Goal: Use online tool/utility: Utilize a website feature to perform a specific function

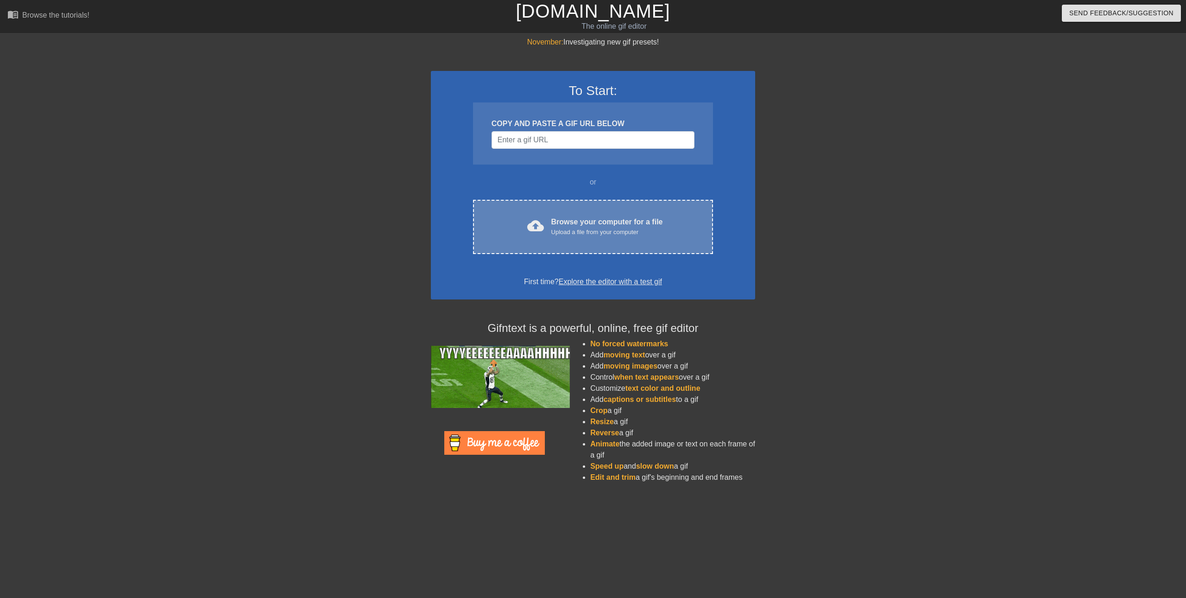
click at [588, 241] on div "cloud_upload Browse your computer for a file Upload a file from your computer C…" at bounding box center [593, 227] width 240 height 54
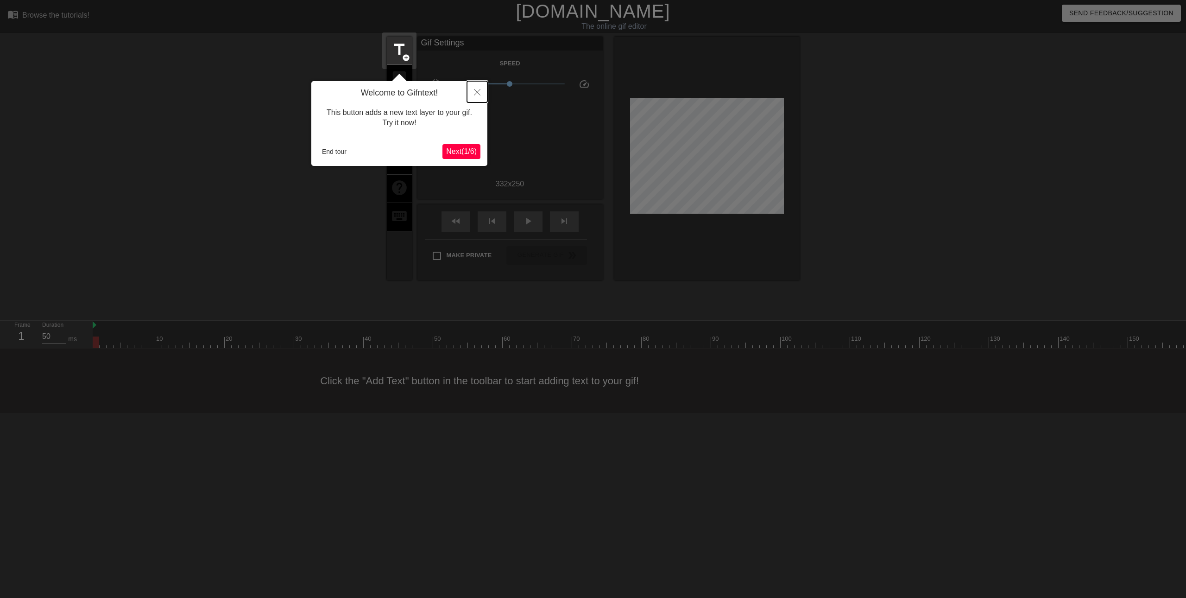
click at [475, 97] on button "Close" at bounding box center [477, 91] width 20 height 21
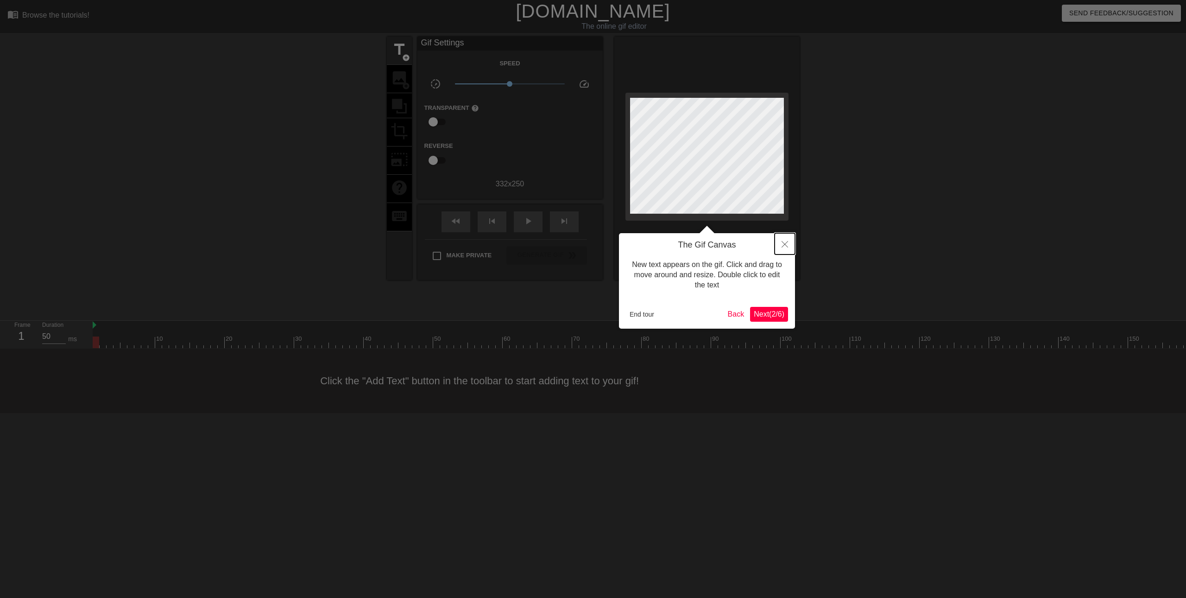
click at [786, 249] on button "Close" at bounding box center [785, 243] width 20 height 21
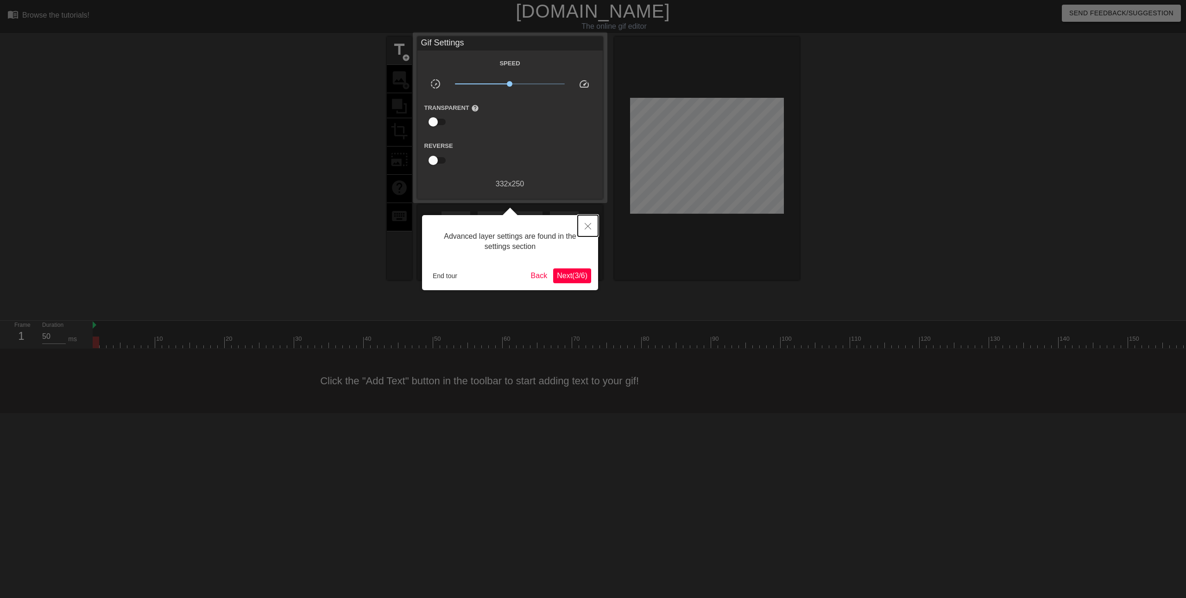
click at [587, 227] on icon "Close" at bounding box center [588, 226] width 6 height 6
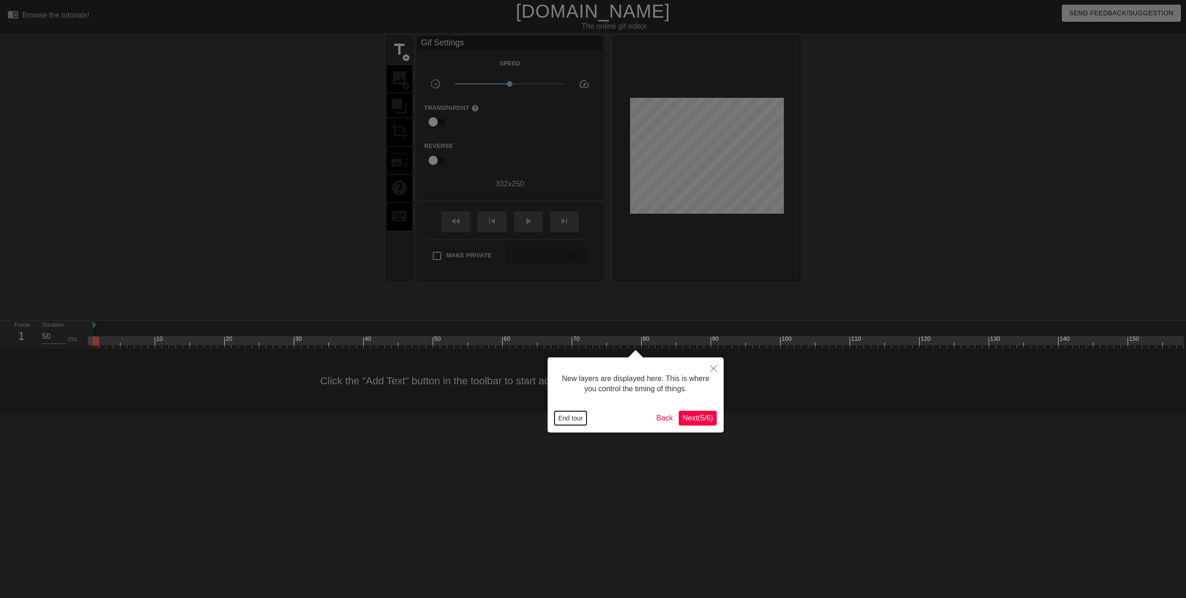
click at [568, 420] on button "End tour" at bounding box center [571, 418] width 32 height 14
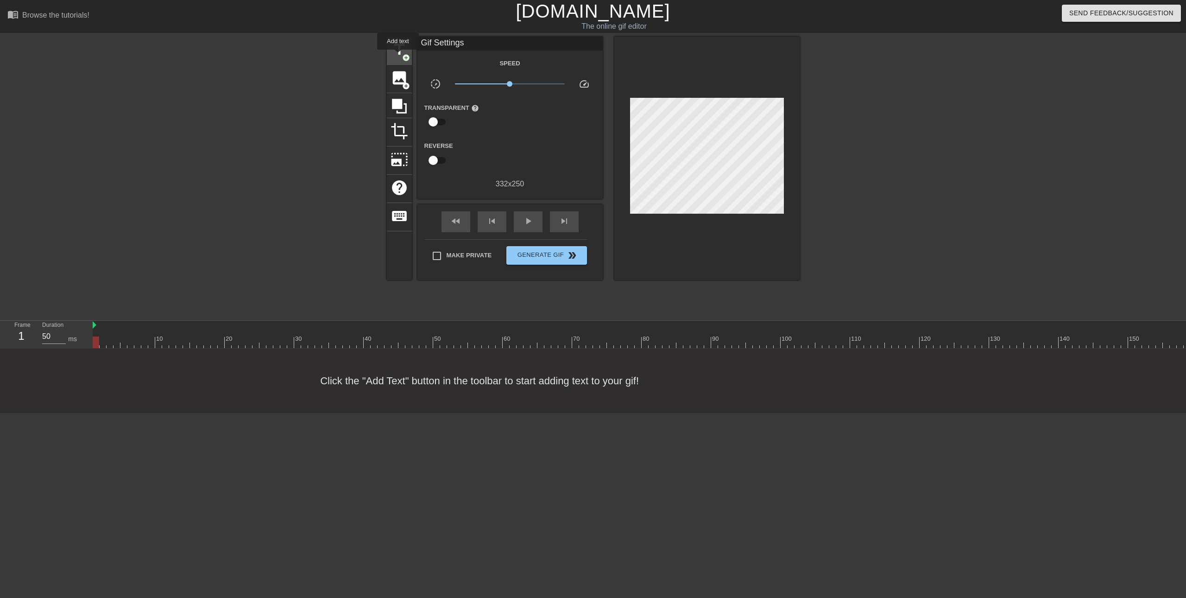
click at [398, 56] on span "title" at bounding box center [400, 50] width 18 height 18
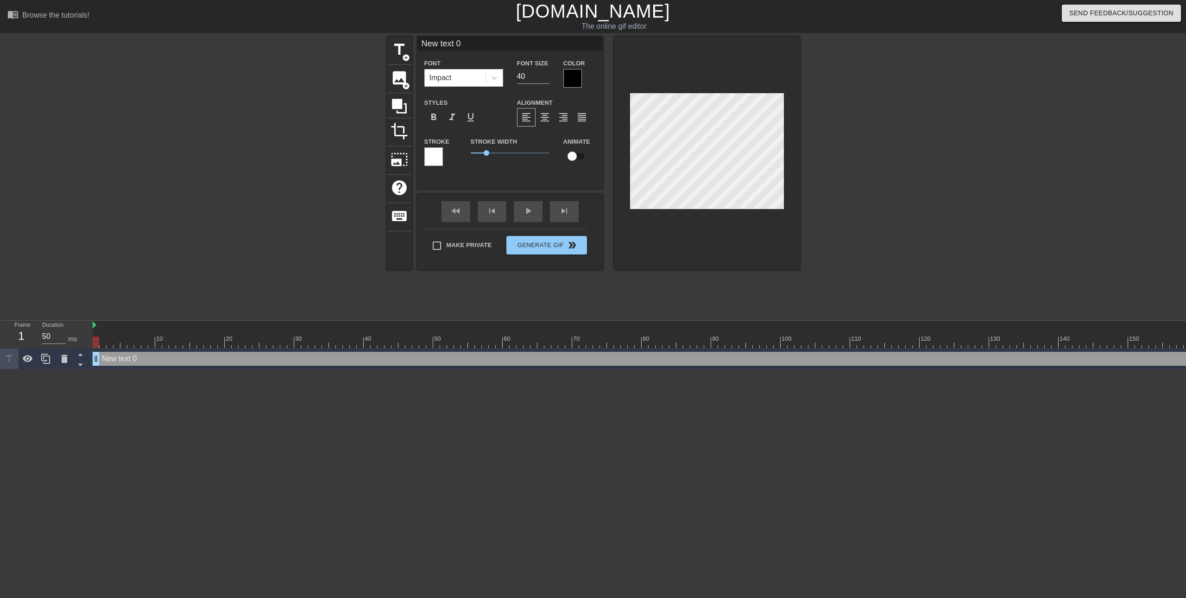
drag, startPoint x: 491, startPoint y: 47, endPoint x: 346, endPoint y: 37, distance: 145.9
click at [346, 37] on div "title add_circle image add_circle crop photo_size_select_large help keyboard Ne…" at bounding box center [593, 176] width 1186 height 278
type input "NARUTON?"
drag, startPoint x: 492, startPoint y: 154, endPoint x: 489, endPoint y: 160, distance: 6.5
click at [489, 160] on div "Stroke Width 1.2" at bounding box center [510, 155] width 93 height 38
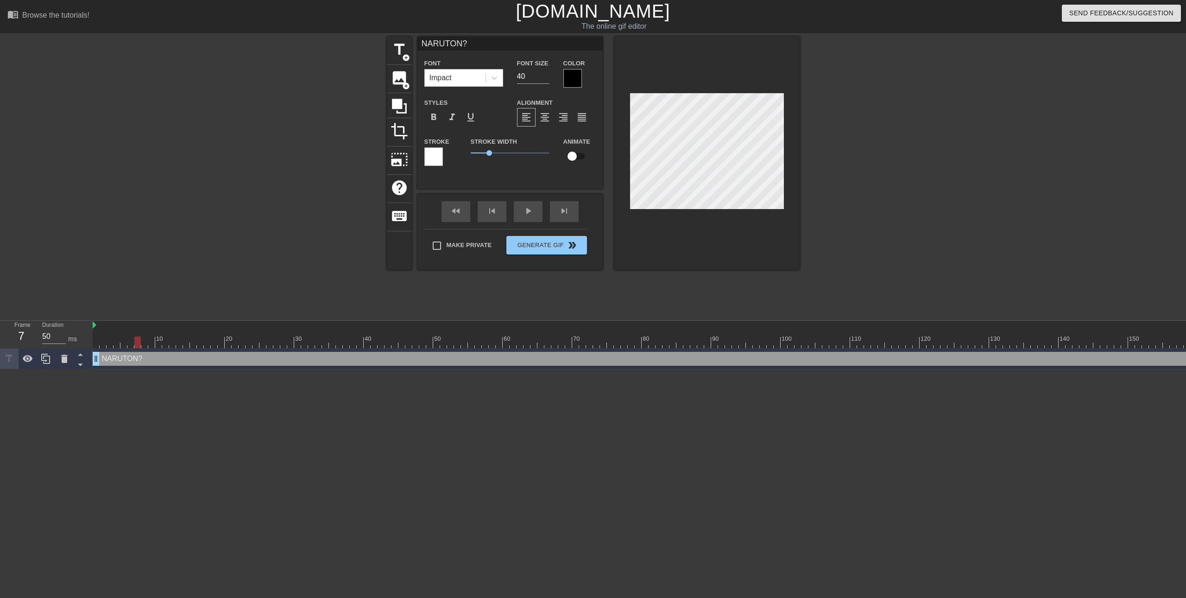
drag, startPoint x: 97, startPoint y: 341, endPoint x: 140, endPoint y: 336, distance: 42.9
click at [140, 336] on div "10 20 30 40 50 60 70 80 90 100 110 120 130 140 150 160" at bounding box center [927, 334] width 1668 height 27
drag, startPoint x: 189, startPoint y: 331, endPoint x: 202, endPoint y: 332, distance: 13.9
click at [203, 332] on div "10 20 30 40 50 60 70 80 90 100 110 120 130 140 150 160" at bounding box center [927, 337] width 1668 height 15
drag, startPoint x: 95, startPoint y: 363, endPoint x: 236, endPoint y: 357, distance: 141.0
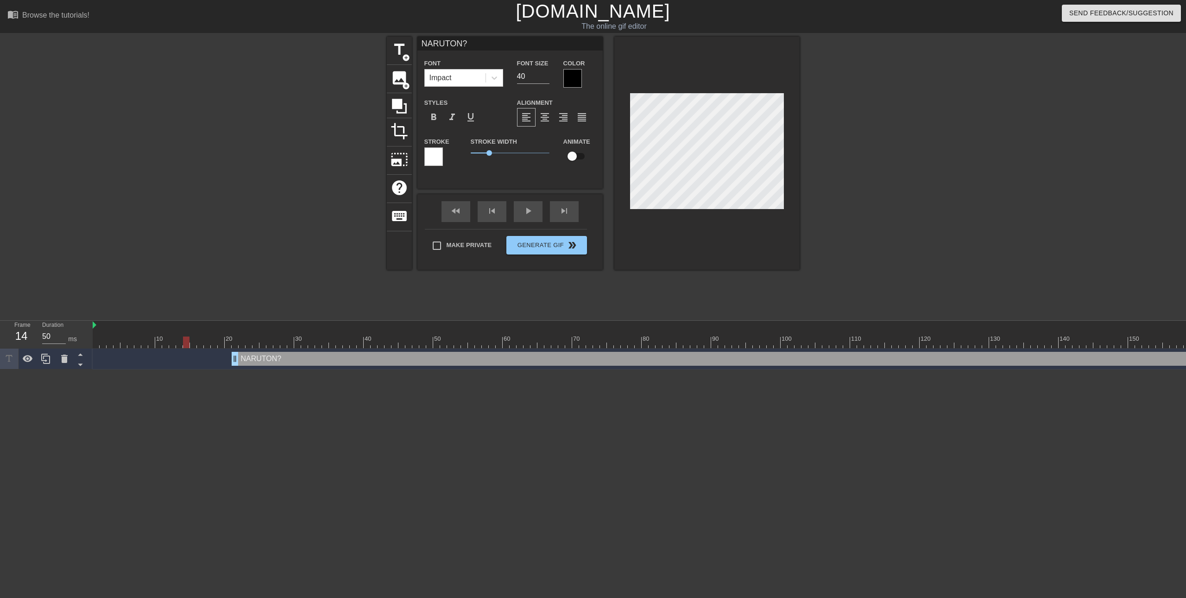
click at [189, 335] on div at bounding box center [186, 336] width 7 height 12
click at [235, 331] on div at bounding box center [235, 336] width 7 height 12
click at [276, 339] on div at bounding box center [927, 342] width 1668 height 12
drag, startPoint x: 352, startPoint y: 337, endPoint x: 519, endPoint y: 316, distance: 168.6
click at [519, 316] on div "menu_book Browse the tutorials! [DOMAIN_NAME] The online gif editor Send Feedba…" at bounding box center [593, 184] width 1186 height 369
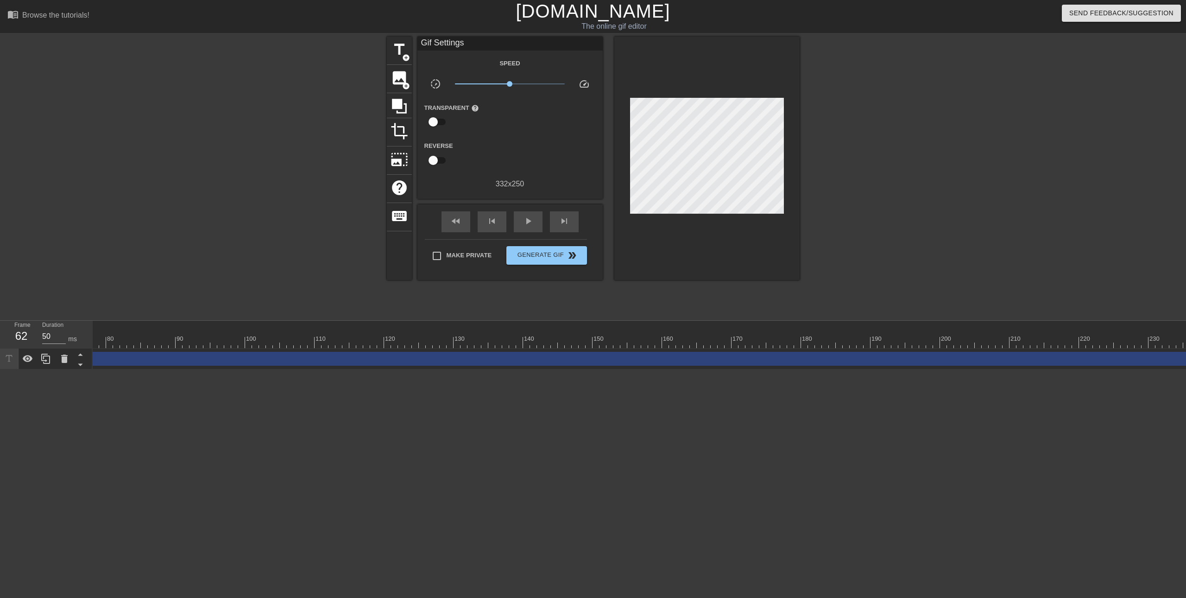
scroll to position [0, 580]
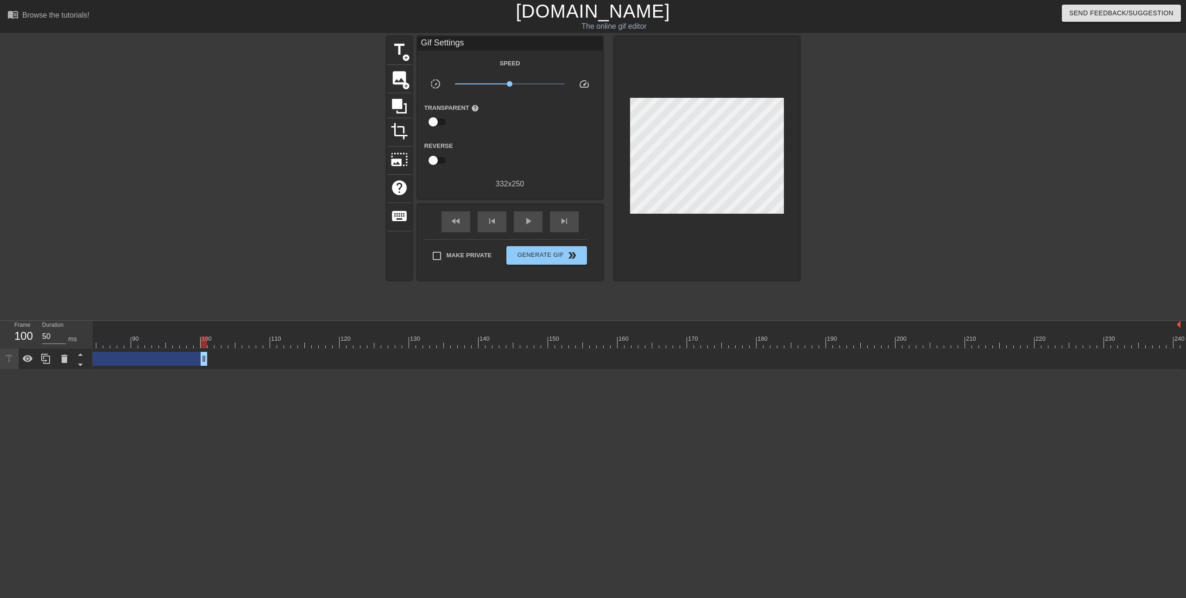
drag, startPoint x: 1176, startPoint y: 356, endPoint x: 181, endPoint y: 344, distance: 995.4
click at [181, 344] on div "10 20 30 40 50 60 70 80 90 100 110 120 130 140 150 160" at bounding box center [640, 345] width 1094 height 49
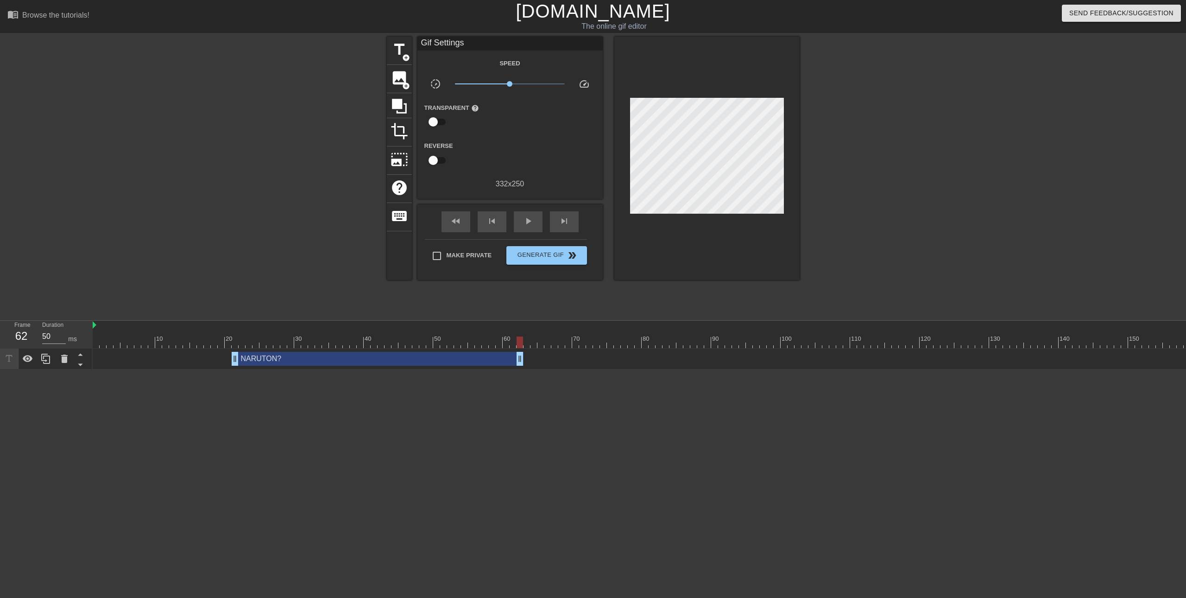
drag, startPoint x: 764, startPoint y: 361, endPoint x: 520, endPoint y: 341, distance: 244.5
click at [520, 341] on div "10 20 30 40 50 60 70 80 90 100 110 120 130 140 150 160" at bounding box center [640, 345] width 1094 height 49
click at [497, 224] on span "skip_previous" at bounding box center [492, 220] width 11 height 11
click at [456, 223] on span "fast_rewind" at bounding box center [455, 220] width 11 height 11
click at [539, 225] on div "play_arrow" at bounding box center [528, 221] width 29 height 21
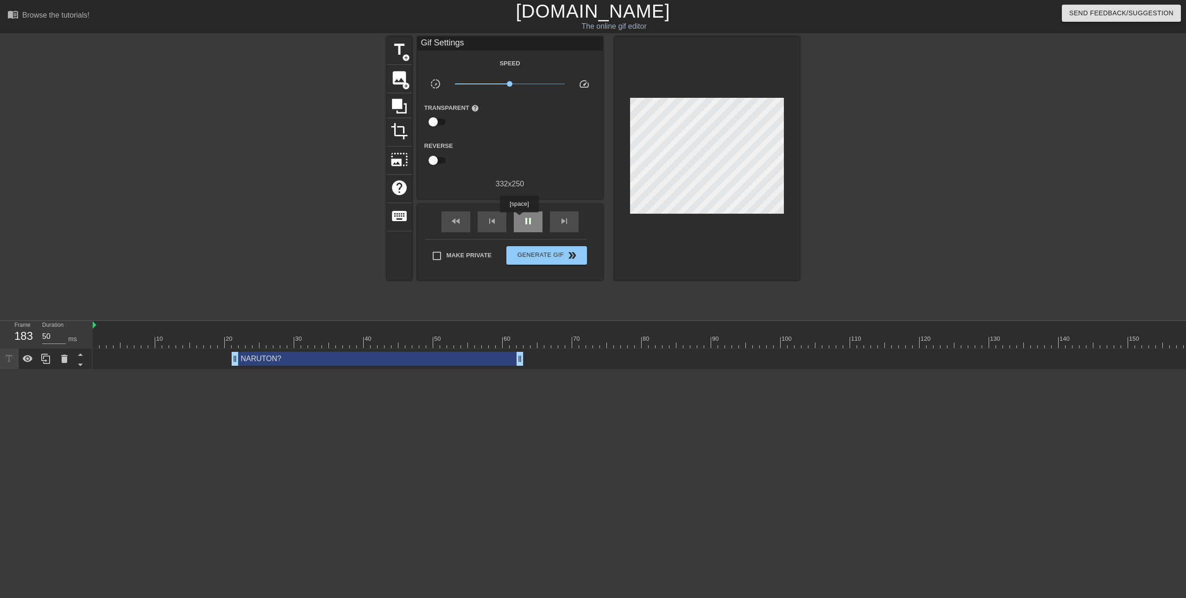
click at [519, 219] on div "pause" at bounding box center [528, 221] width 29 height 21
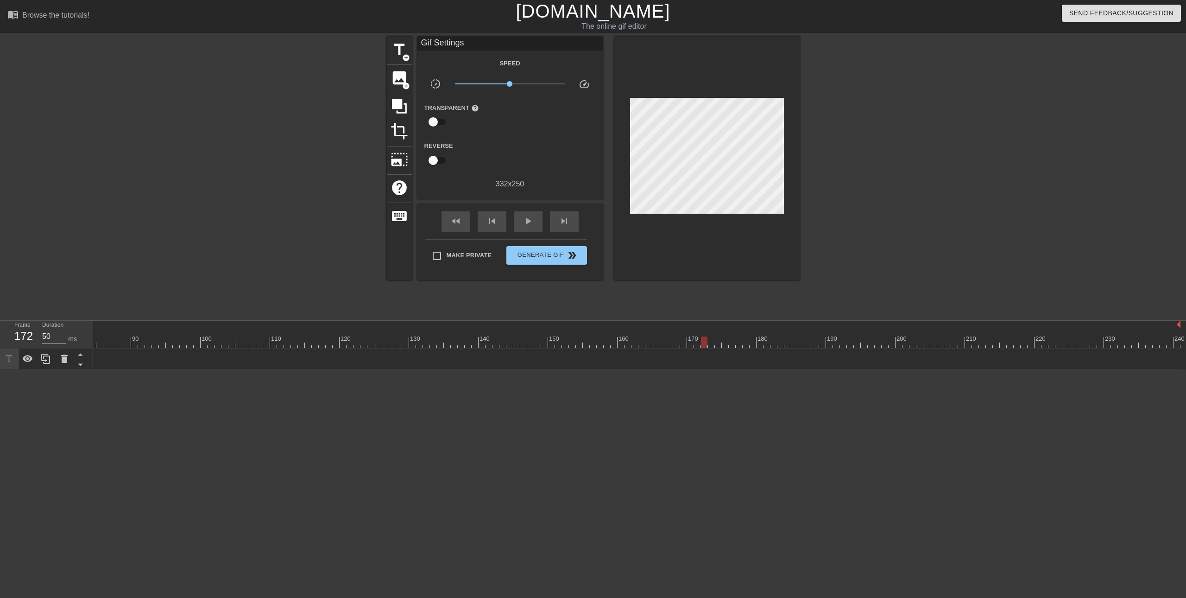
drag, startPoint x: 777, startPoint y: 338, endPoint x: 701, endPoint y: 337, distance: 76.0
click at [701, 337] on div at bounding box center [347, 342] width 1668 height 12
click at [393, 76] on span "image" at bounding box center [400, 78] width 18 height 18
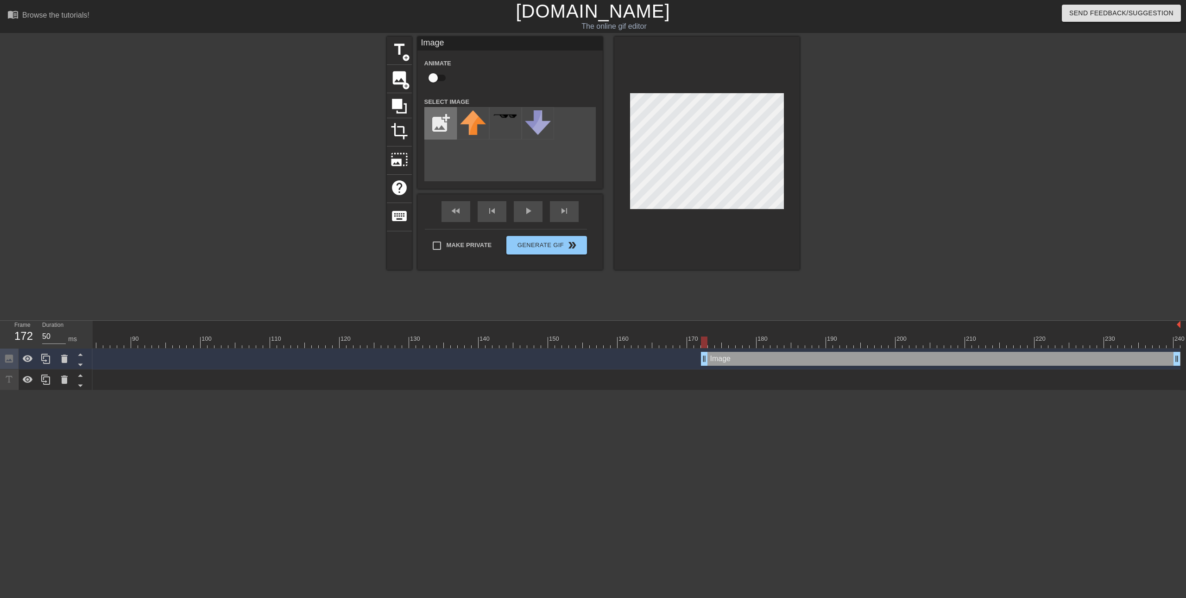
click at [438, 126] on input "file" at bounding box center [441, 123] width 32 height 32
type input "C:\fakepath\narutonhair.webp"
click at [472, 127] on img at bounding box center [473, 119] width 26 height 19
click at [432, 77] on input "checkbox" at bounding box center [433, 78] width 53 height 18
checkbox input "true"
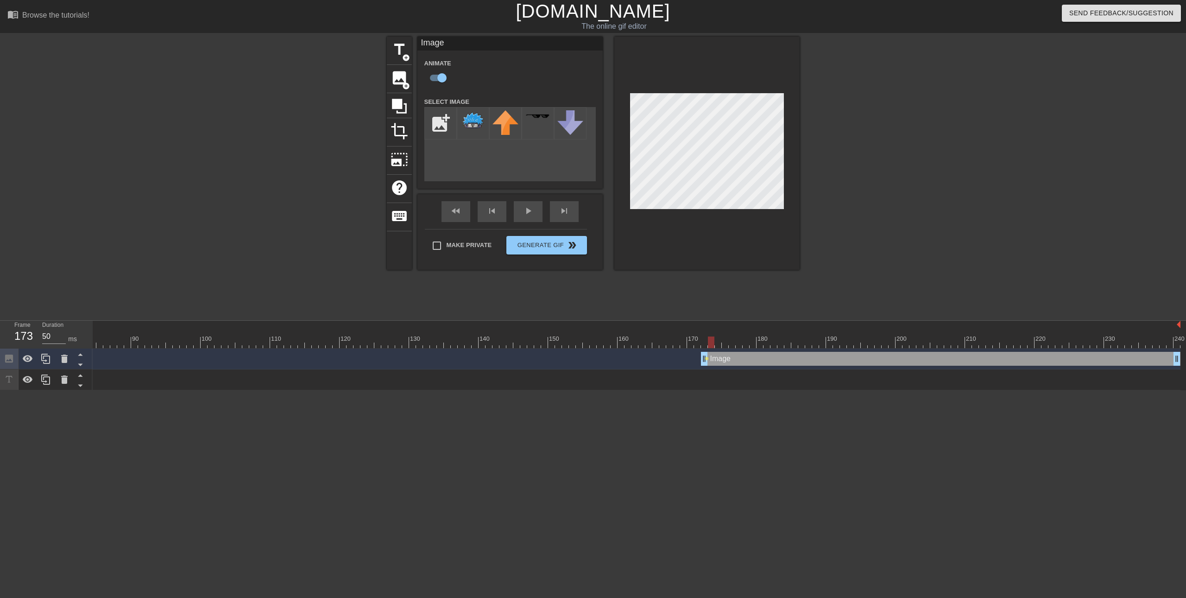
click at [711, 341] on div at bounding box center [347, 342] width 1668 height 12
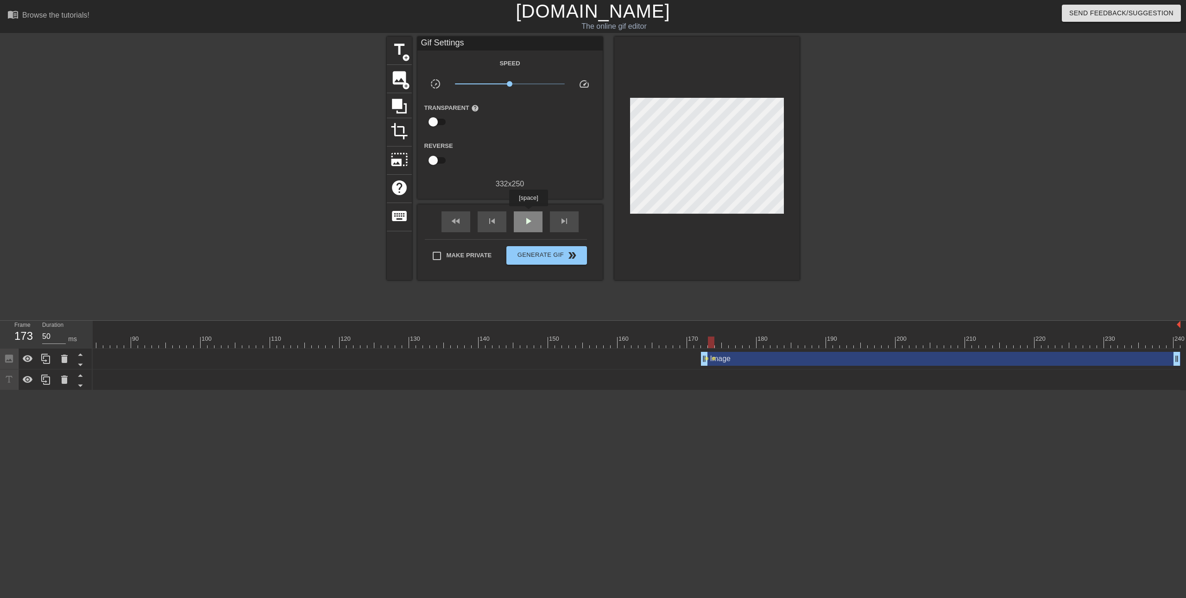
click at [528, 213] on div "play_arrow" at bounding box center [528, 221] width 29 height 21
click at [458, 221] on span "fast_rewind" at bounding box center [455, 220] width 11 height 11
click at [689, 340] on div at bounding box center [347, 342] width 1668 height 12
click at [527, 222] on span "play_arrow" at bounding box center [528, 220] width 11 height 11
click at [535, 221] on div "pause" at bounding box center [528, 221] width 29 height 21
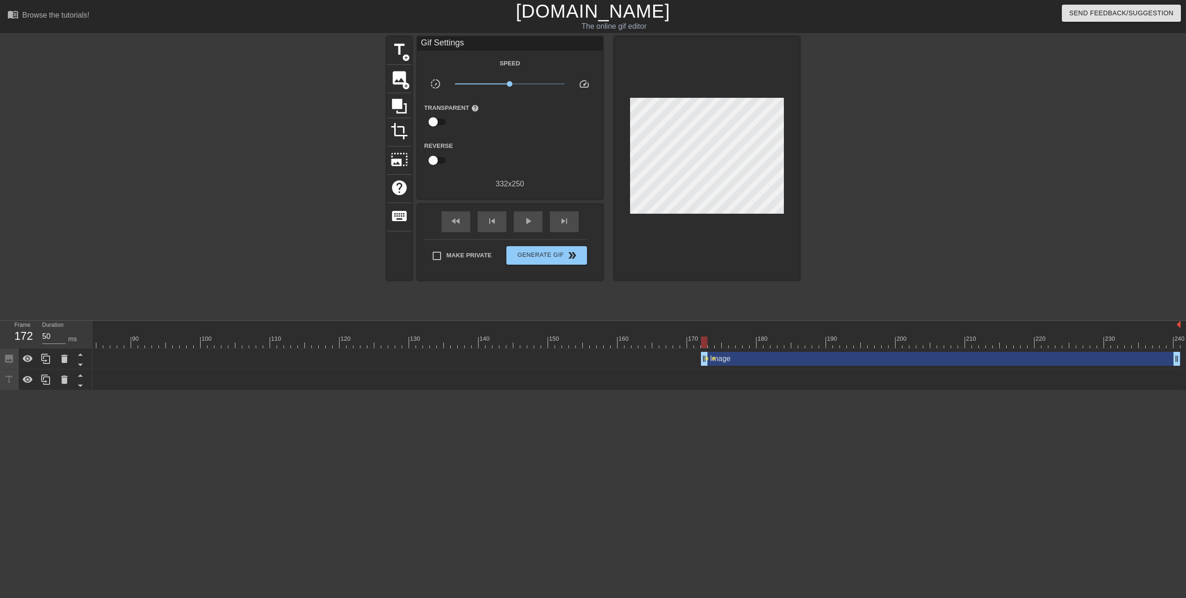
click at [704, 340] on div at bounding box center [347, 342] width 1668 height 12
click at [695, 343] on div at bounding box center [347, 342] width 1668 height 12
click at [566, 219] on span "skip_next" at bounding box center [564, 220] width 11 height 11
click at [567, 220] on span "skip_next" at bounding box center [564, 220] width 11 height 11
drag, startPoint x: 705, startPoint y: 360, endPoint x: 720, endPoint y: 357, distance: 14.6
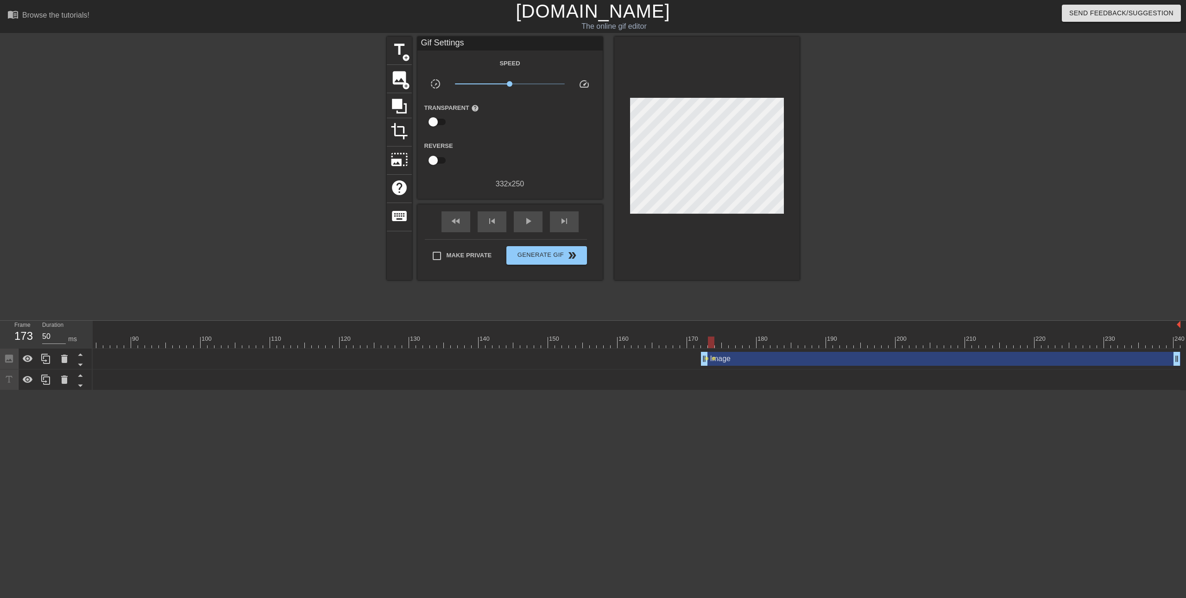
click at [720, 357] on div "Image drag_handle drag_handle lens lens" at bounding box center [347, 359] width 1668 height 14
drag, startPoint x: 707, startPoint y: 353, endPoint x: 716, endPoint y: 353, distance: 9.3
click at [559, 214] on div "skip_next" at bounding box center [564, 221] width 29 height 21
click at [569, 209] on div "fast_rewind skip_previous play_arrow skip_next" at bounding box center [510, 221] width 151 height 35
click at [567, 220] on span "skip_next" at bounding box center [564, 220] width 11 height 11
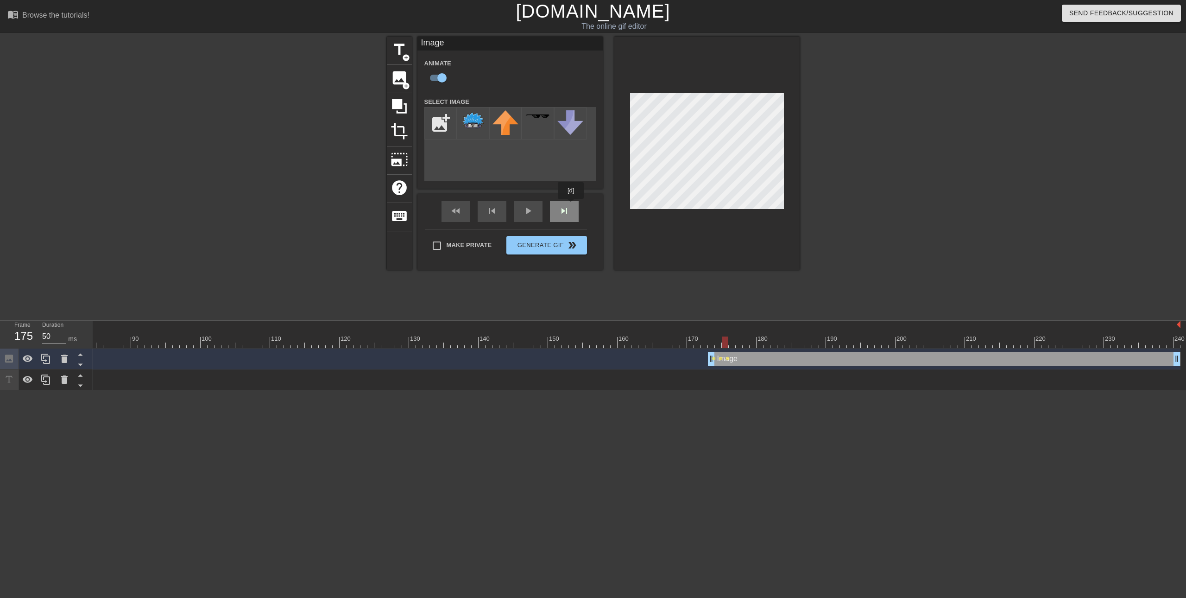
click at [572, 205] on div "fast_rewind skip_previous play_arrow skip_next" at bounding box center [510, 211] width 151 height 35
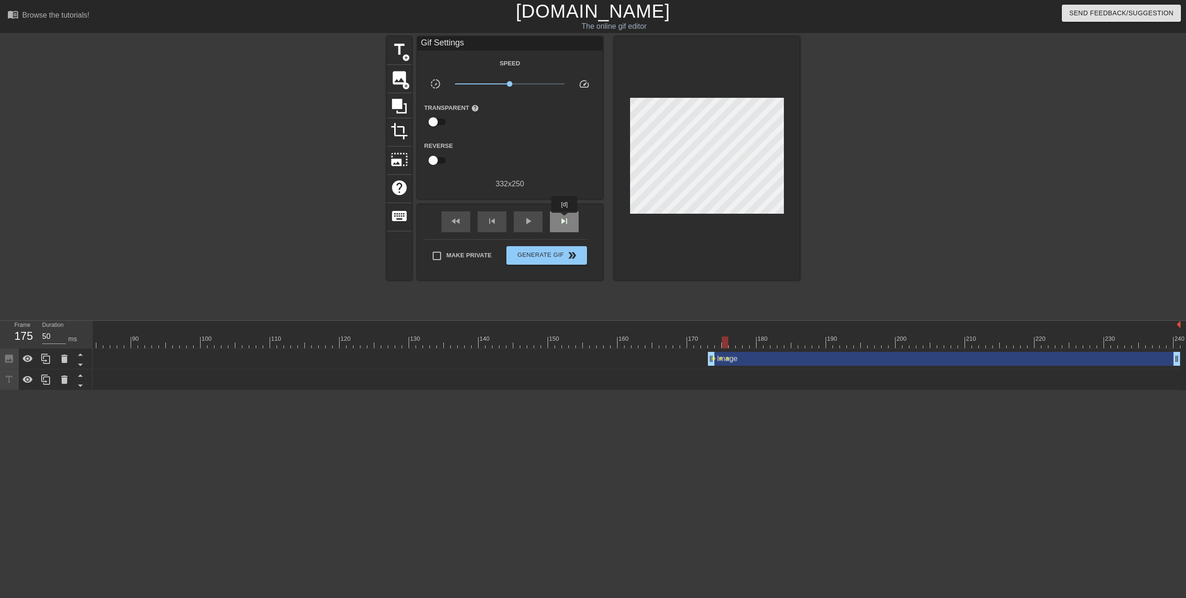
click at [565, 219] on span "skip_next" at bounding box center [564, 220] width 11 height 11
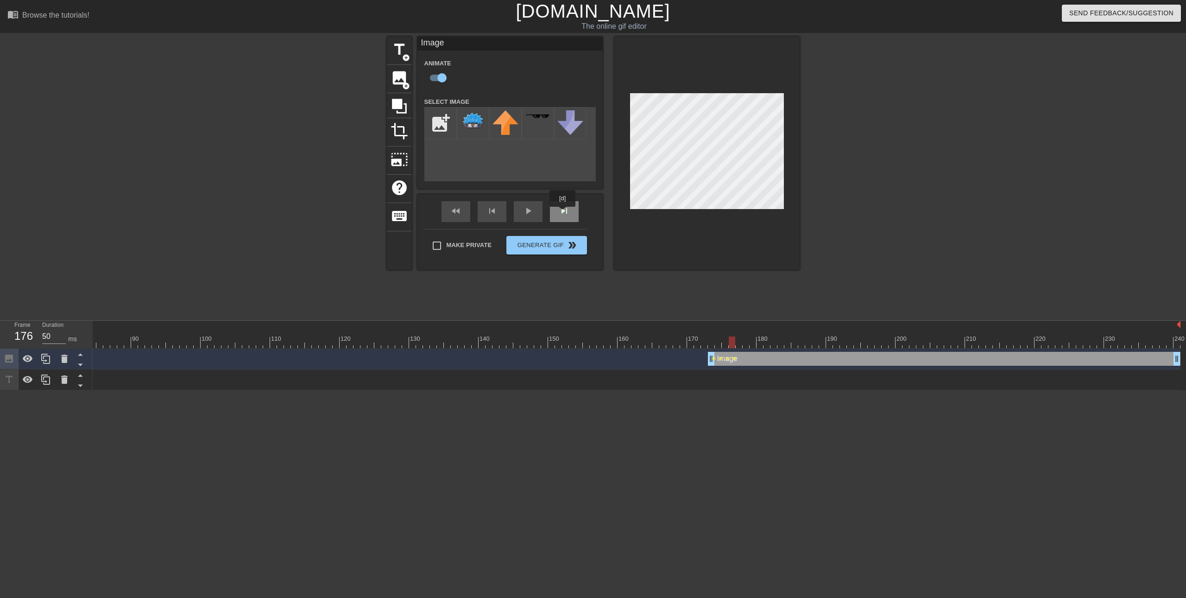
click at [563, 213] on div "skip_next" at bounding box center [564, 211] width 29 height 21
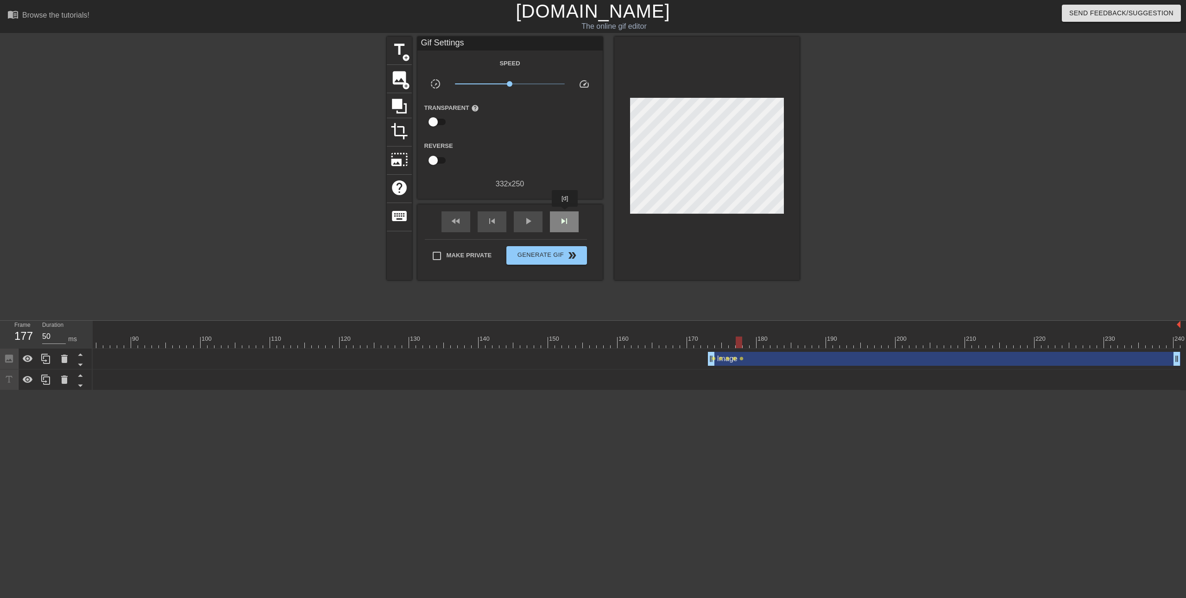
click at [565, 213] on div "skip_next" at bounding box center [564, 221] width 29 height 21
click at [566, 213] on div "skip_next" at bounding box center [564, 221] width 29 height 21
click at [570, 214] on div "skip_next" at bounding box center [564, 221] width 29 height 21
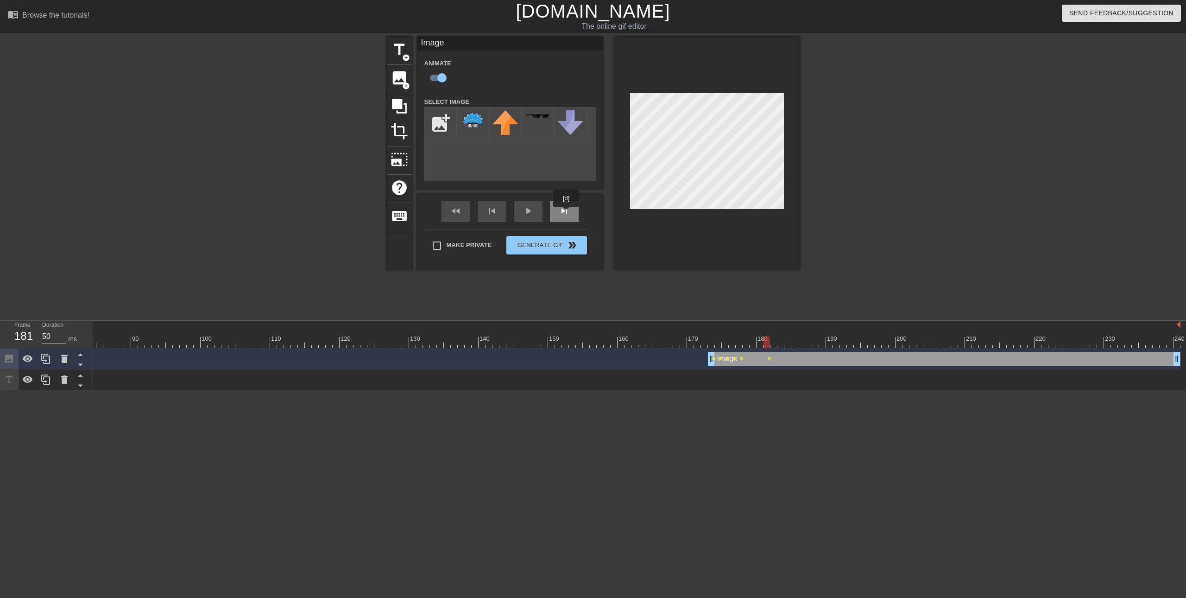
click at [567, 213] on div "skip_next" at bounding box center [564, 211] width 29 height 21
click at [706, 92] on div at bounding box center [706, 153] width 185 height 233
click at [703, 92] on div at bounding box center [706, 153] width 185 height 233
click at [693, 90] on div at bounding box center [706, 153] width 185 height 233
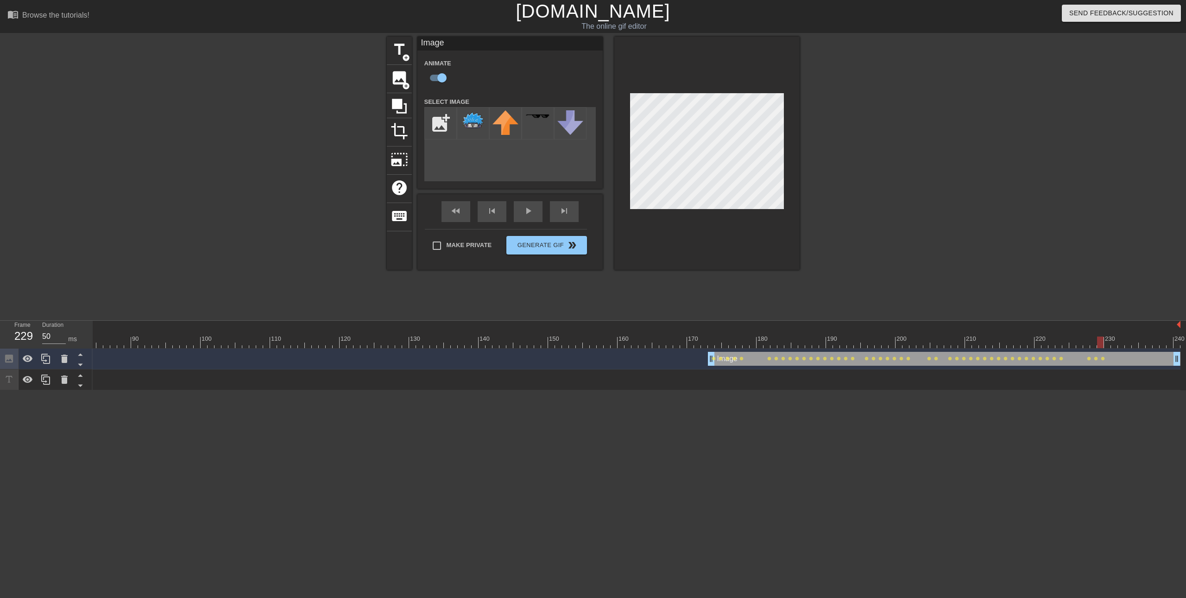
click at [691, 90] on div at bounding box center [706, 153] width 185 height 233
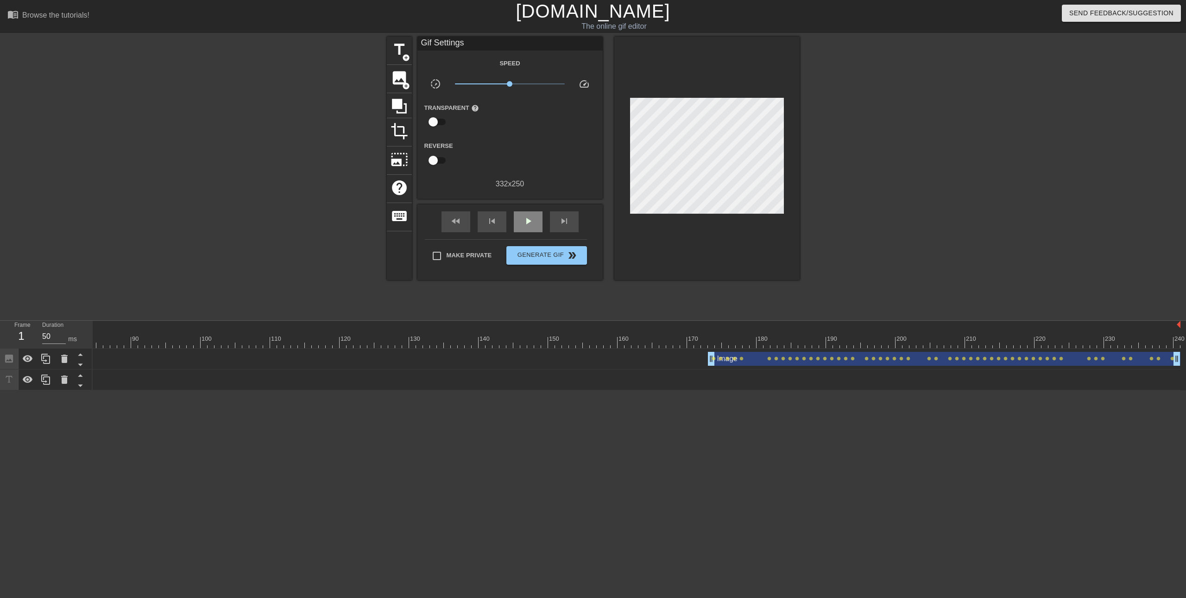
click at [515, 209] on div "fast_rewind skip_previous play_arrow skip_next" at bounding box center [510, 221] width 151 height 35
click at [459, 229] on div "fast_rewind" at bounding box center [456, 221] width 29 height 21
click at [526, 226] on span "play_arrow" at bounding box center [528, 220] width 11 height 11
click at [528, 223] on span "pause" at bounding box center [528, 220] width 11 height 11
click at [560, 221] on span "skip_next" at bounding box center [564, 220] width 11 height 11
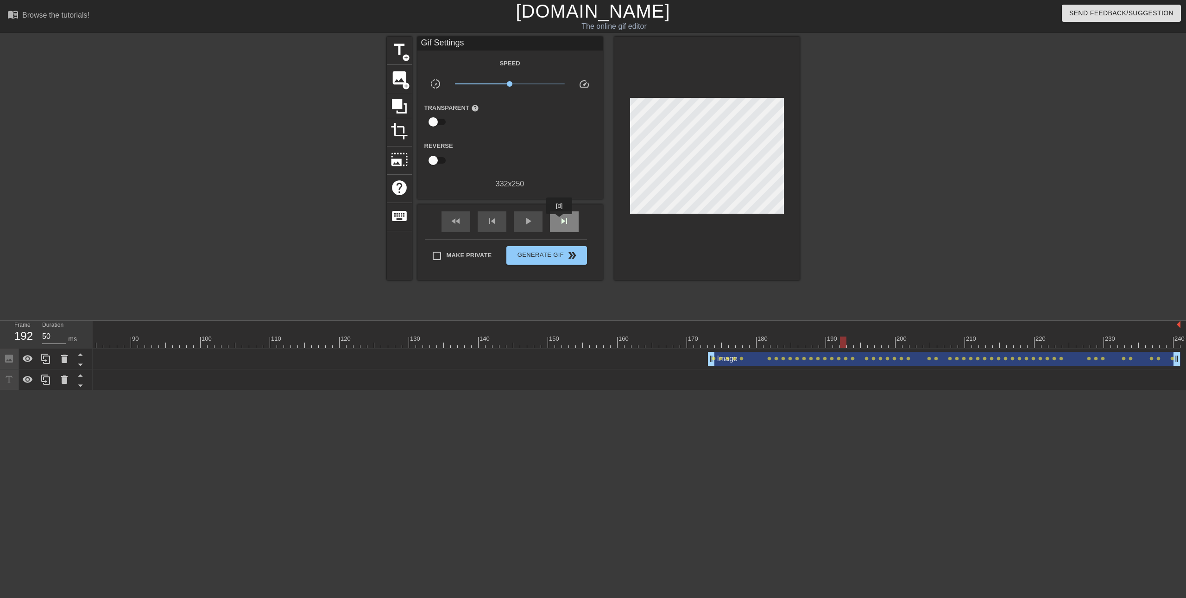
click at [560, 221] on span "skip_next" at bounding box center [564, 220] width 11 height 11
click at [560, 220] on span "skip_next" at bounding box center [564, 220] width 11 height 11
click at [844, 342] on div at bounding box center [347, 342] width 1668 height 12
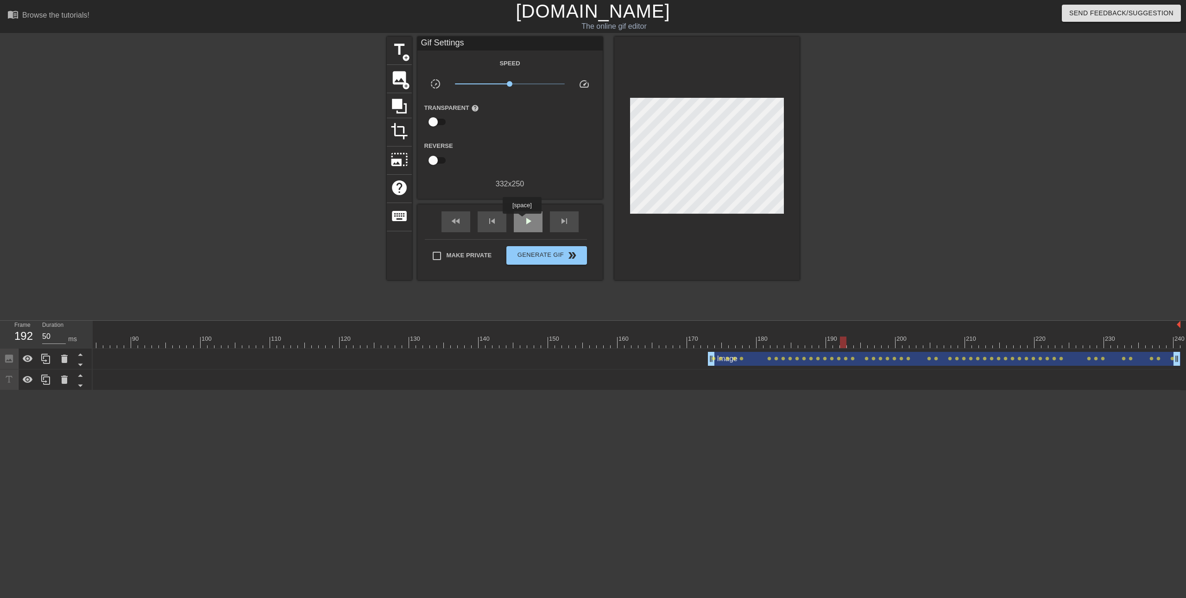
click at [522, 220] on div "play_arrow" at bounding box center [528, 221] width 29 height 21
click at [523, 220] on span "pause" at bounding box center [528, 220] width 11 height 11
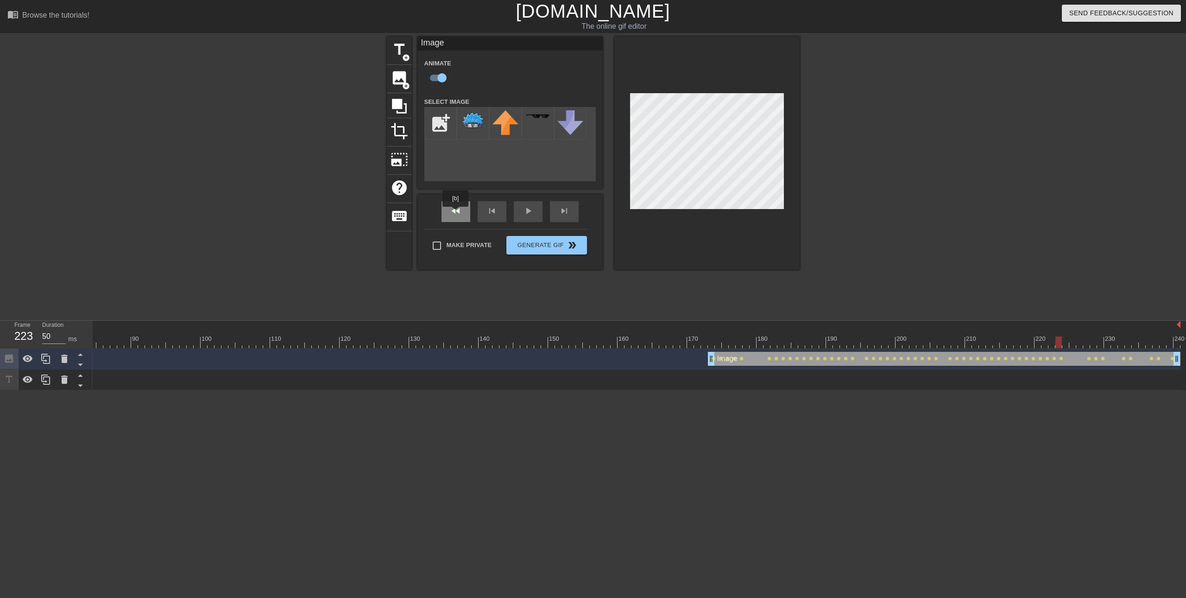
click at [457, 213] on div "fast_rewind" at bounding box center [456, 211] width 29 height 21
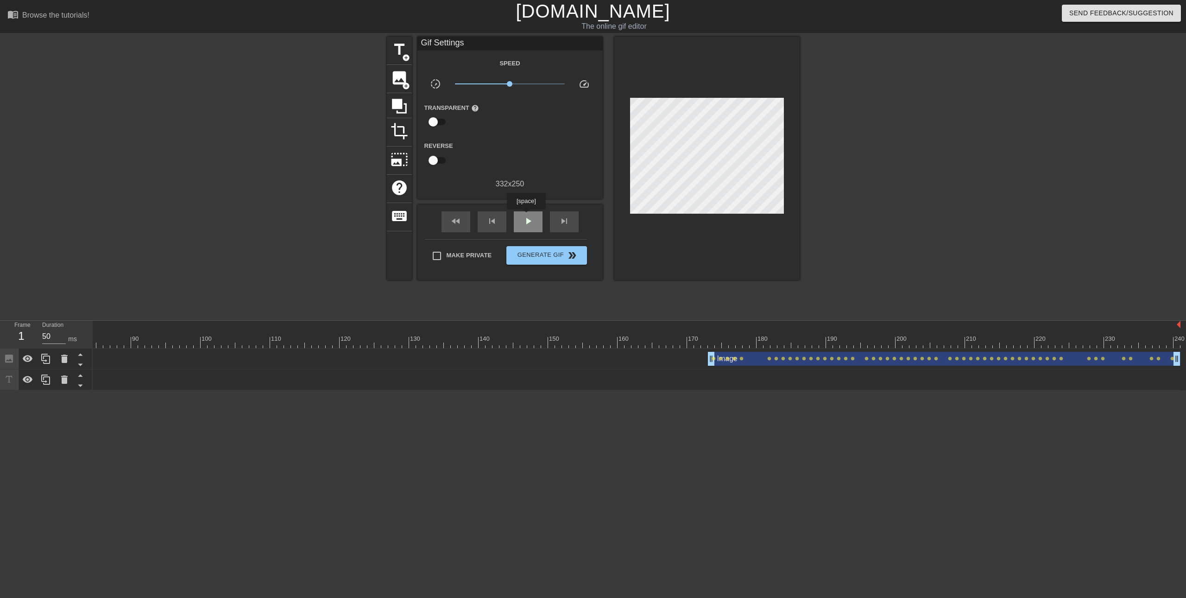
click at [528, 217] on span "play_arrow" at bounding box center [528, 220] width 11 height 11
click at [543, 253] on span "Generate Gif double_arrow" at bounding box center [546, 255] width 73 height 11
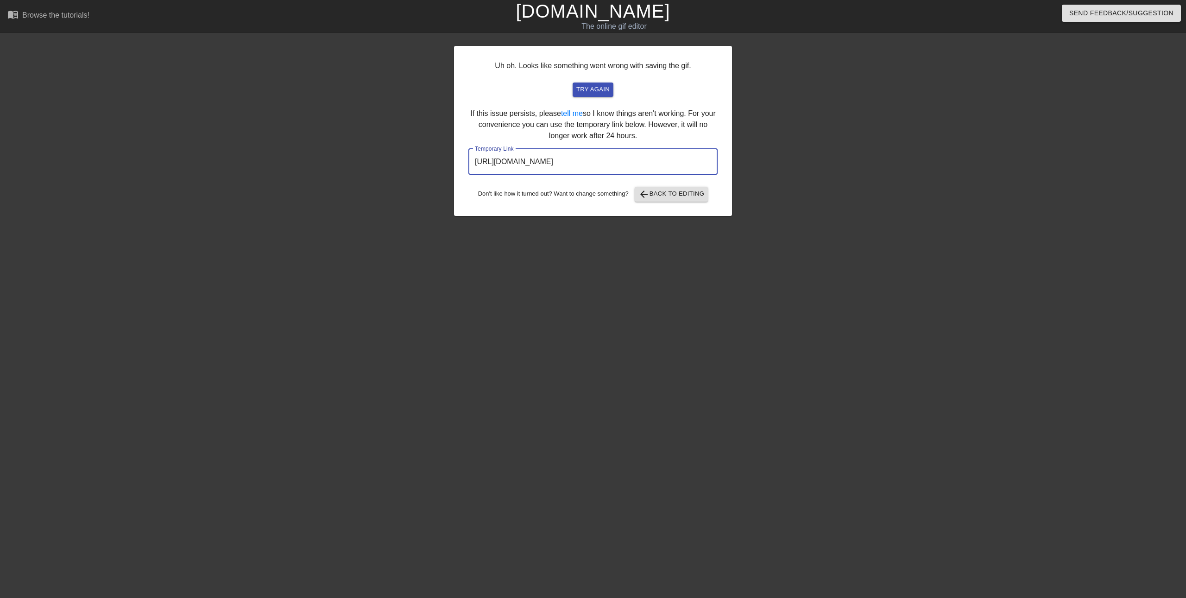
click at [647, 160] on input "[URL][DOMAIN_NAME]" at bounding box center [592, 162] width 249 height 26
click at [648, 159] on input "[URL][DOMAIN_NAME]" at bounding box center [592, 162] width 249 height 26
click at [649, 158] on input "[URL][DOMAIN_NAME]" at bounding box center [592, 162] width 249 height 26
